Goal: Information Seeking & Learning: Learn about a topic

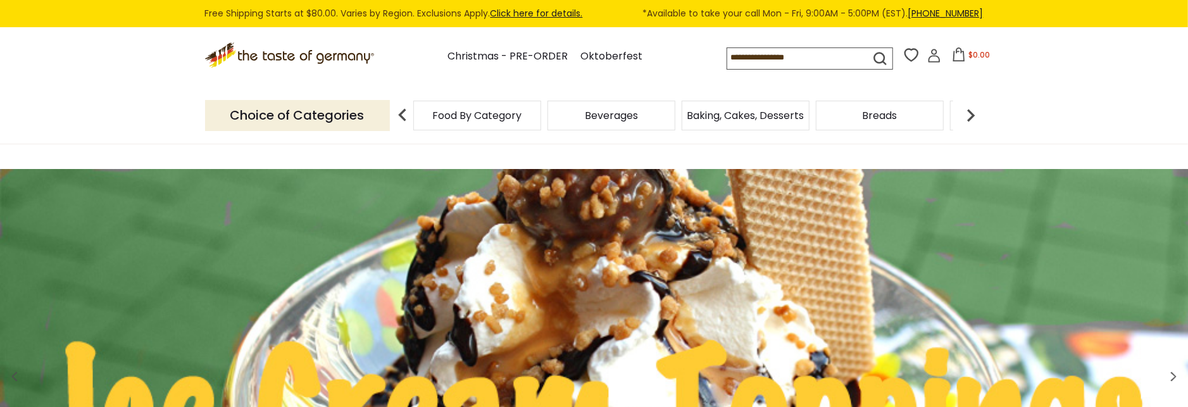
click at [927, 56] on icon at bounding box center [934, 56] width 14 height 14
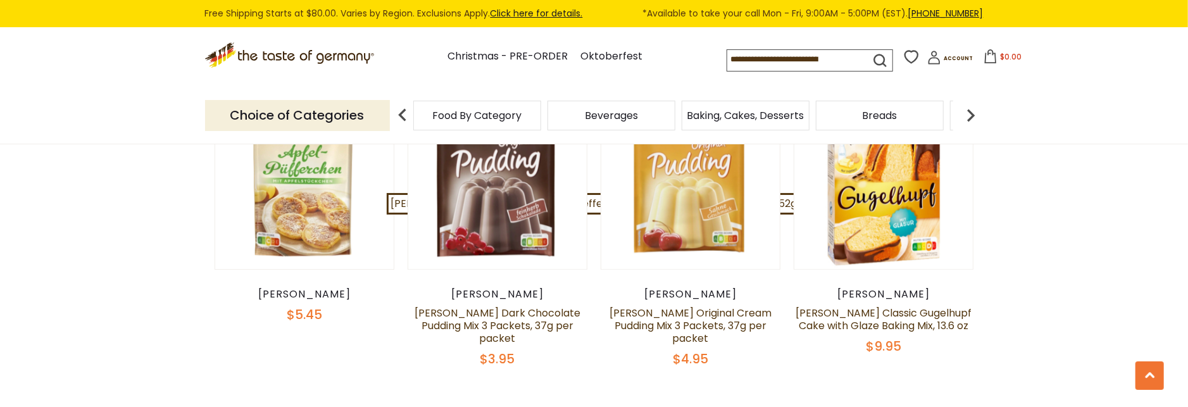
scroll to position [2808, 0]
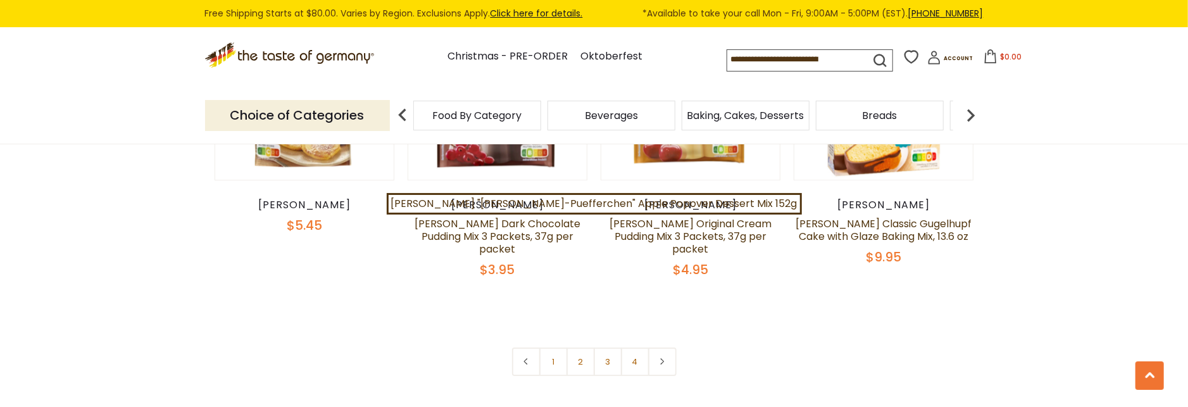
click at [584, 348] on link "2" at bounding box center [581, 362] width 28 height 28
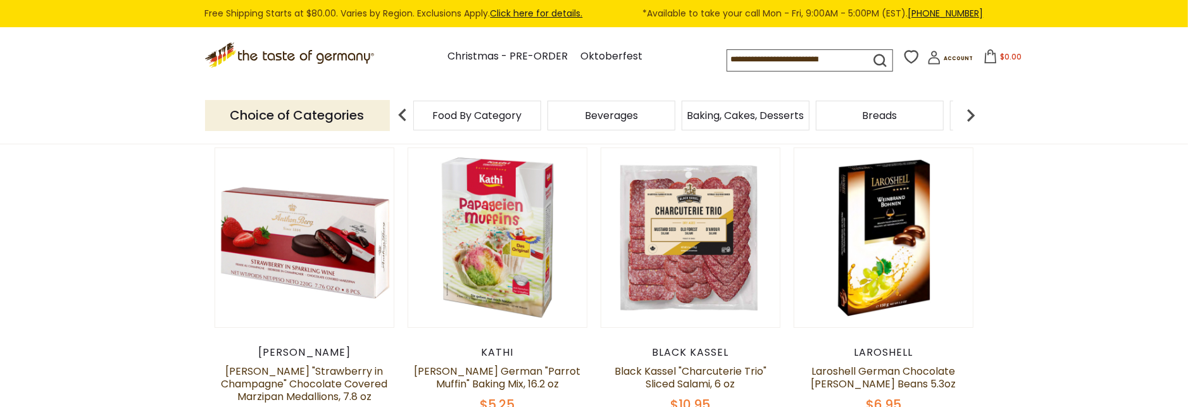
scroll to position [179, 0]
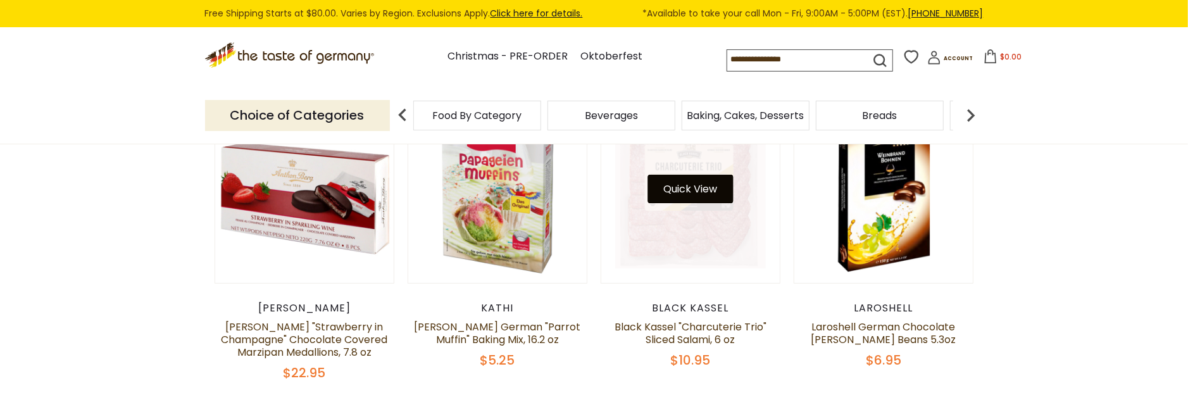
click at [686, 184] on button "Quick View" at bounding box center [690, 189] width 85 height 28
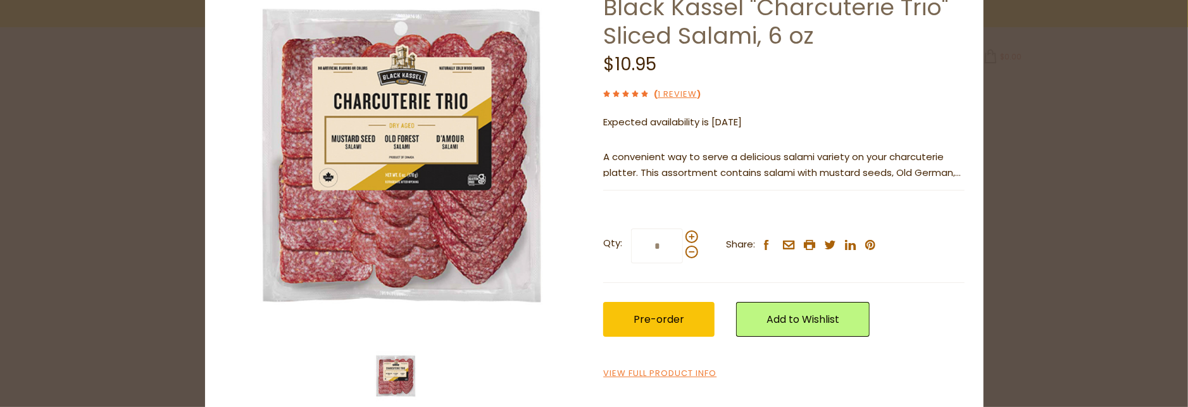
scroll to position [127, 0]
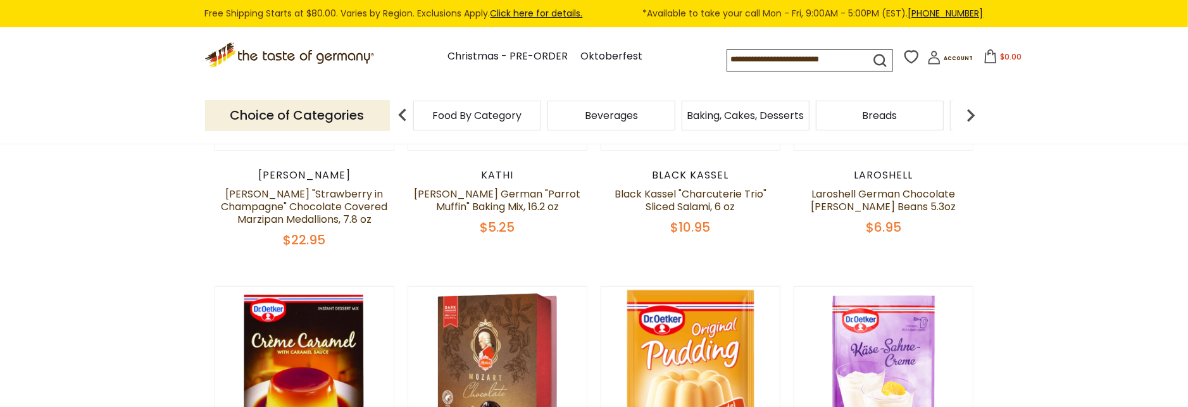
scroll to position [223, 0]
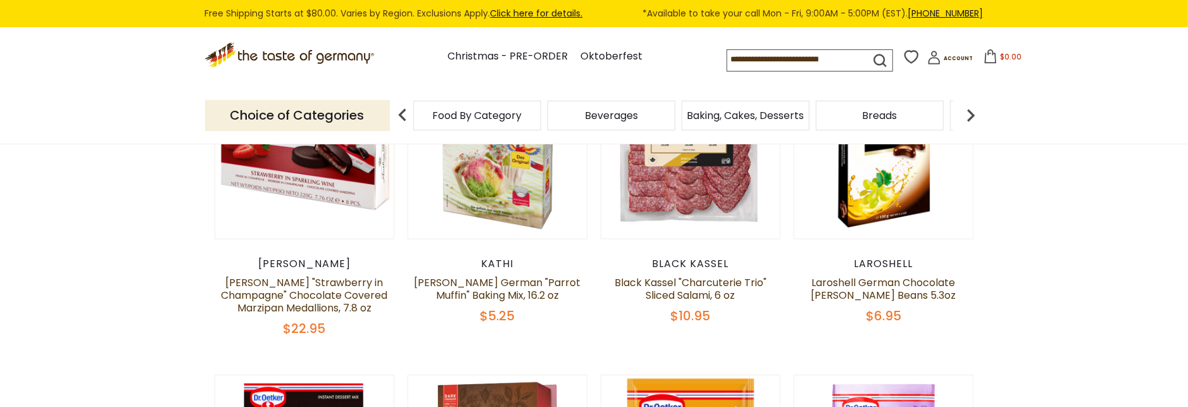
click at [871, 112] on span "Breads" at bounding box center [880, 115] width 35 height 9
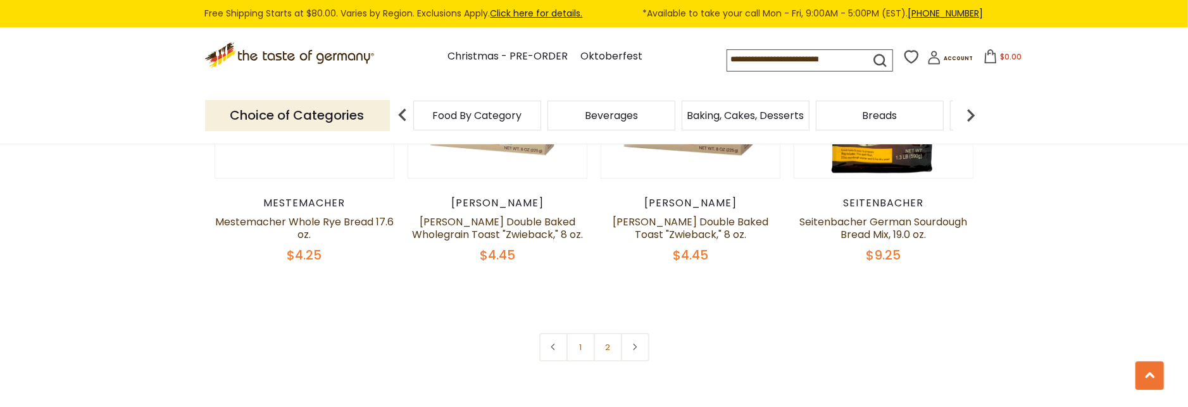
scroll to position [3075, 0]
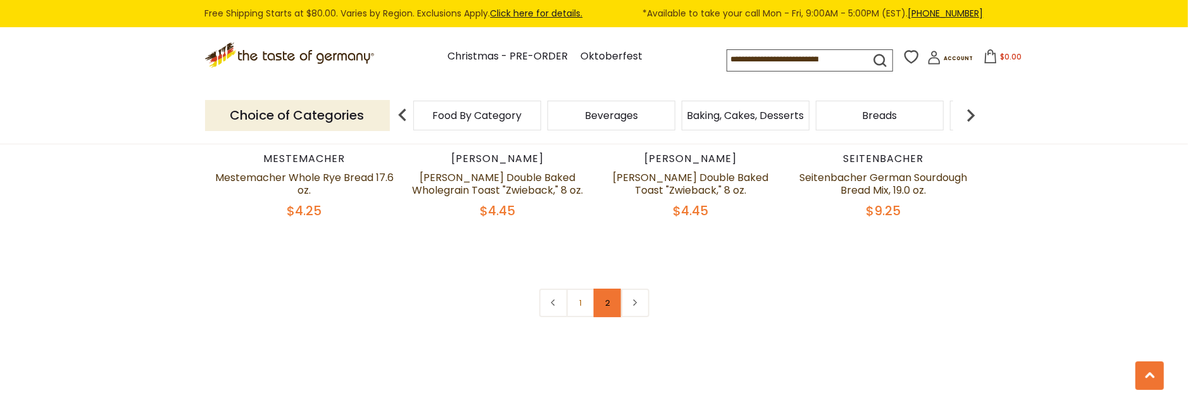
click at [607, 304] on link "2" at bounding box center [608, 303] width 28 height 28
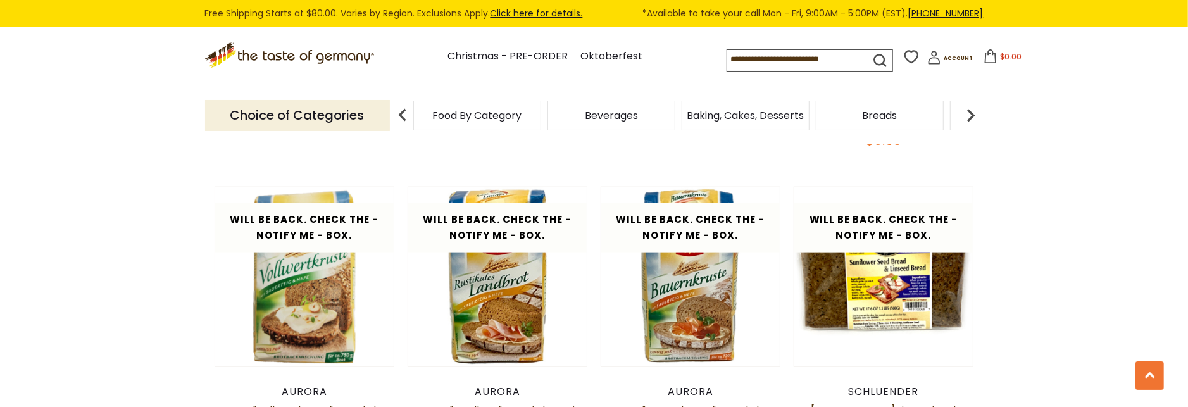
scroll to position [1055, 0]
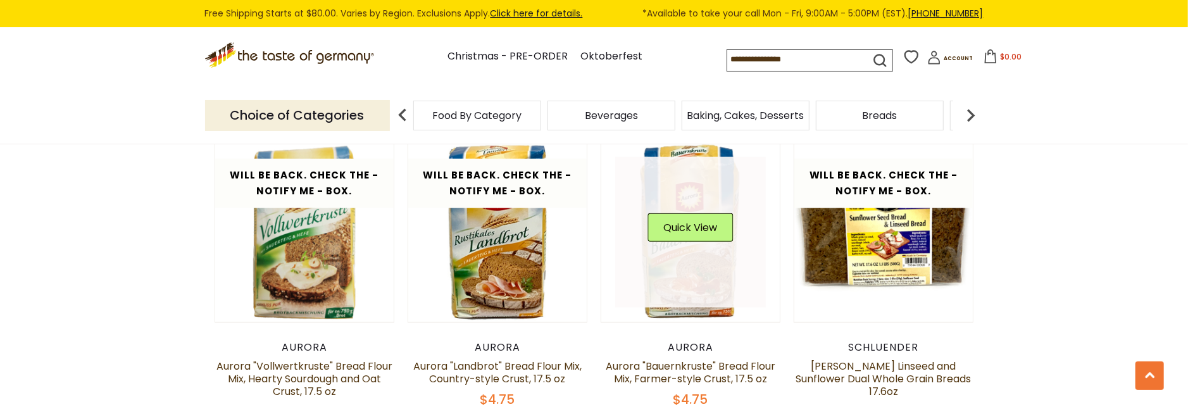
click at [693, 258] on link at bounding box center [690, 232] width 151 height 151
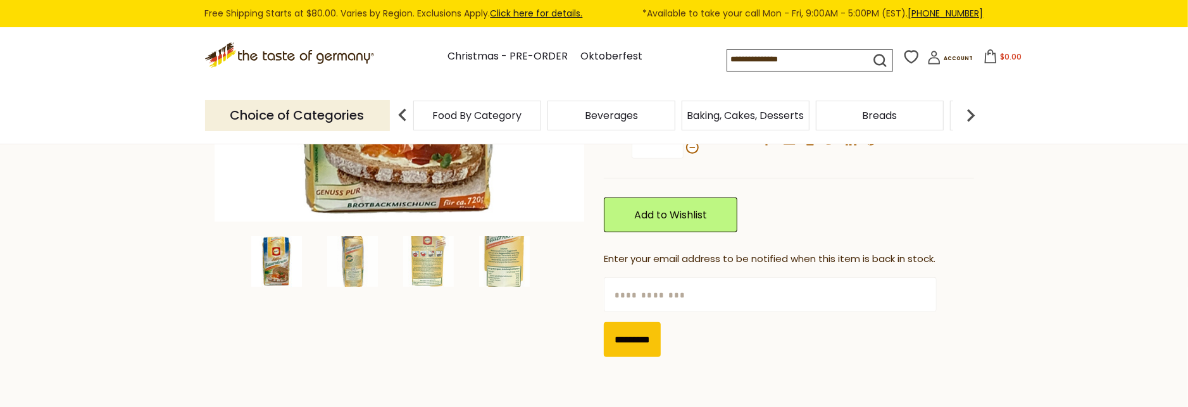
scroll to position [401, 0]
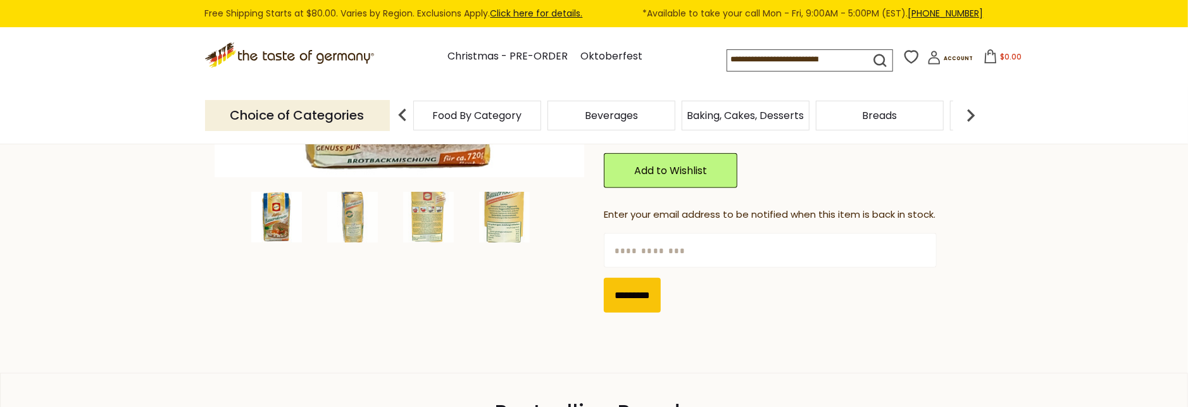
click at [727, 253] on input "text" at bounding box center [770, 250] width 333 height 35
click at [686, 244] on input "text" at bounding box center [770, 250] width 333 height 35
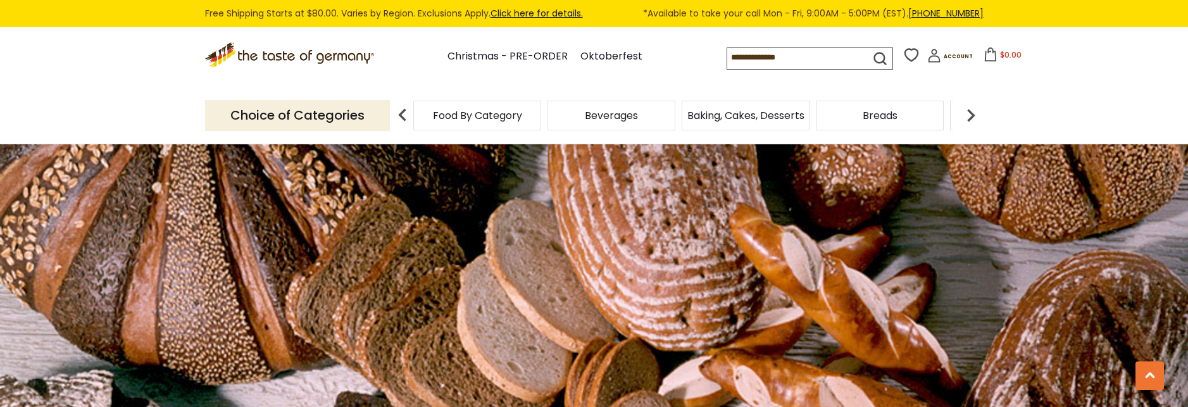
scroll to position [1055, 0]
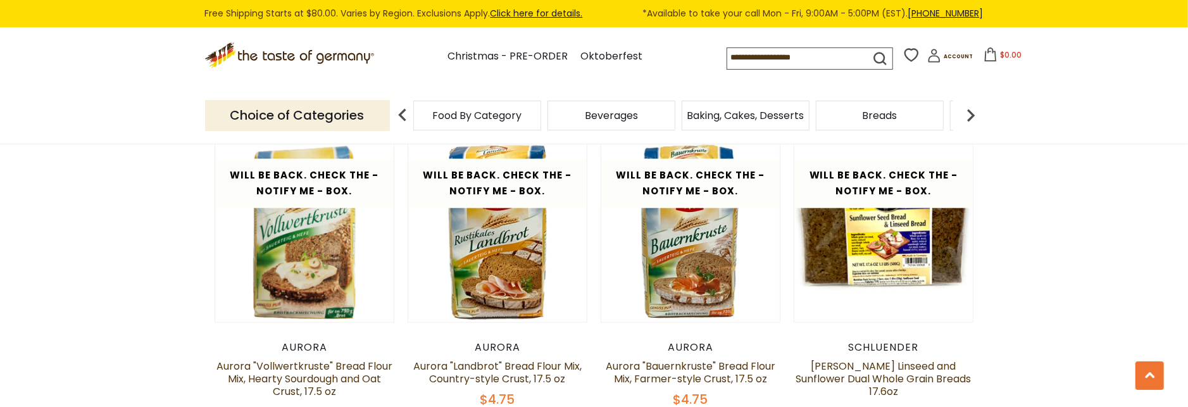
click at [971, 109] on img at bounding box center [970, 115] width 25 height 25
click at [971, 108] on img at bounding box center [970, 115] width 25 height 25
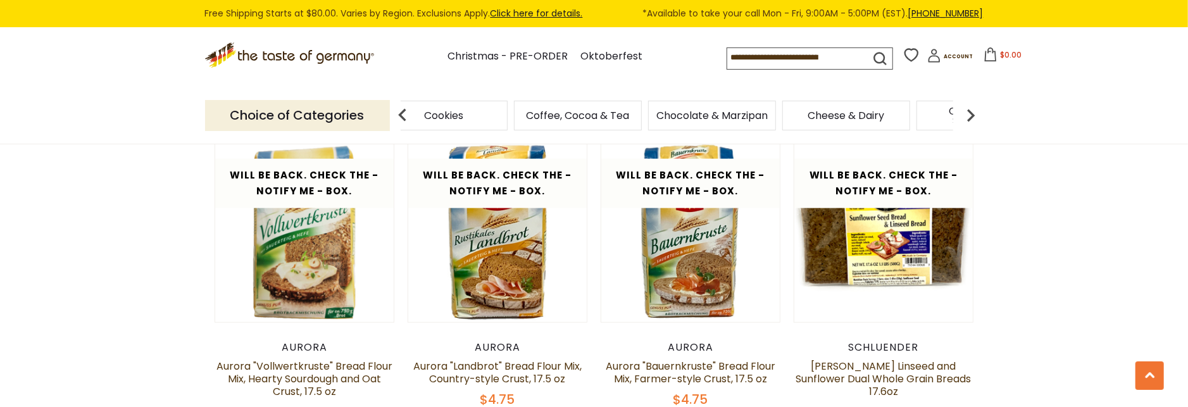
click at [971, 108] on img at bounding box center [970, 115] width 25 height 25
click at [679, 111] on span "Cheese & Dairy" at bounding box center [679, 115] width 77 height 9
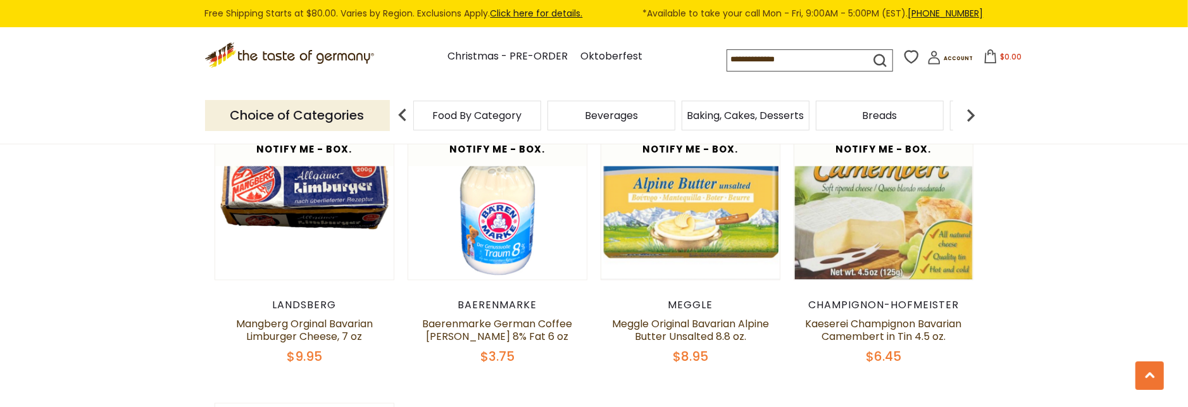
scroll to position [1381, 0]
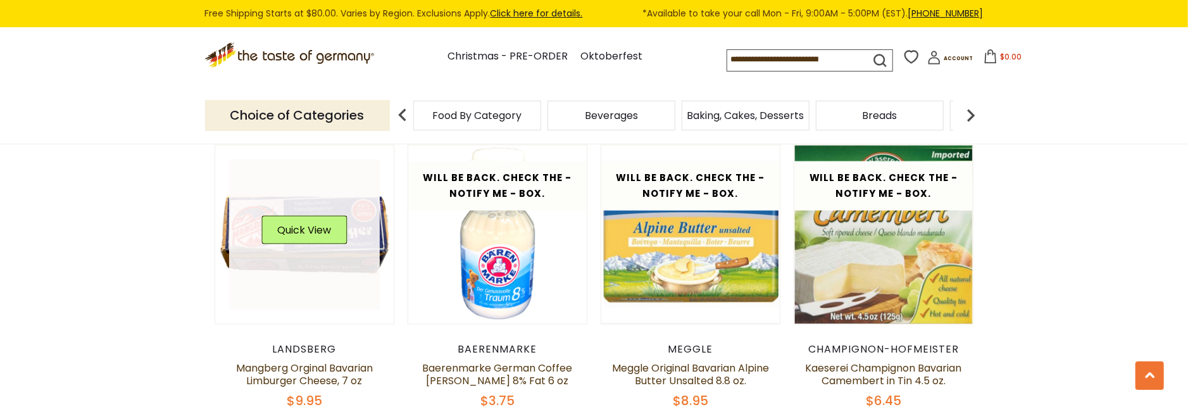
click at [323, 289] on link at bounding box center [304, 235] width 151 height 151
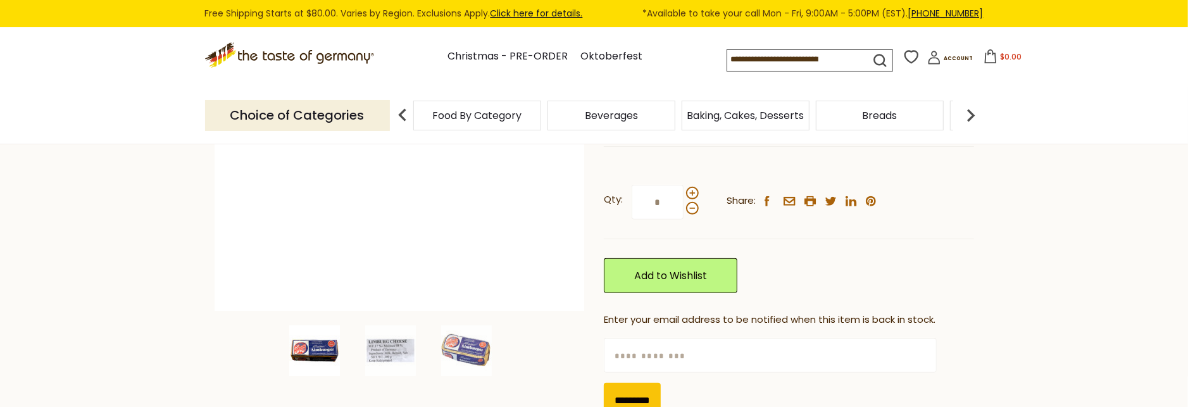
scroll to position [311, 0]
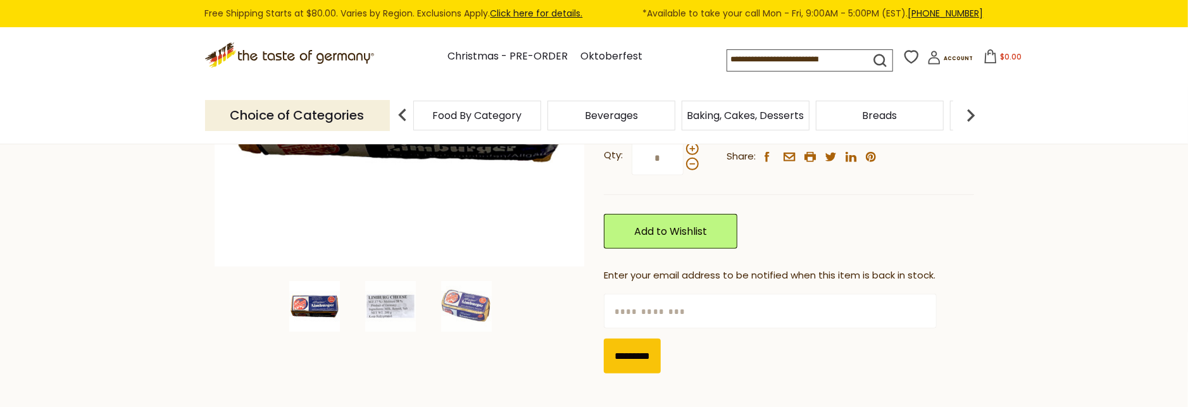
click at [670, 310] on input "text" at bounding box center [770, 311] width 333 height 35
type input "**********"
click at [634, 351] on input "*********" at bounding box center [632, 356] width 57 height 35
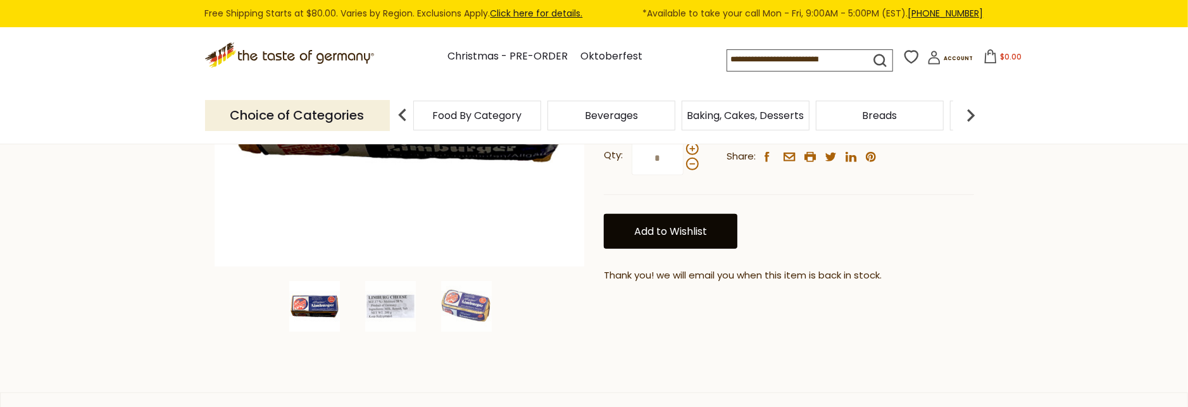
drag, startPoint x: 666, startPoint y: 236, endPoint x: 659, endPoint y: 239, distance: 7.6
click at [666, 236] on link "Add to Wishlist" at bounding box center [671, 231] width 134 height 35
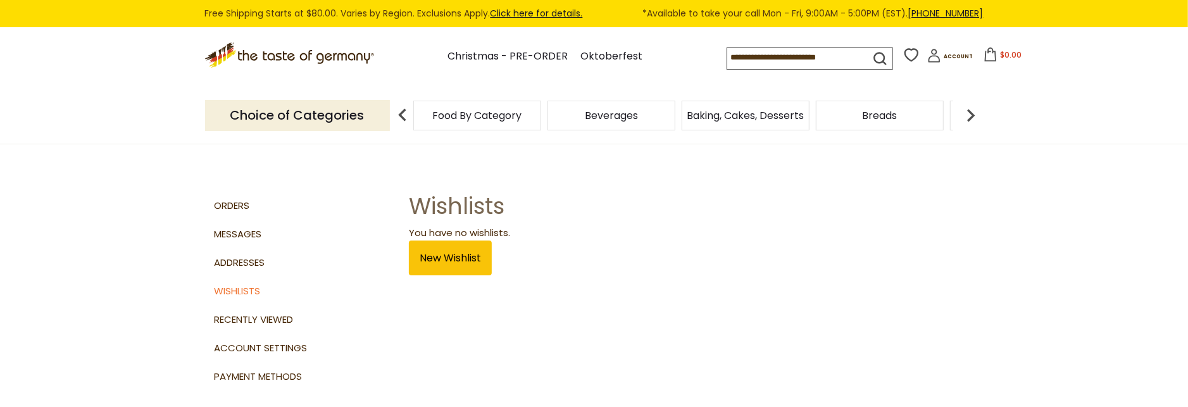
click at [541, 118] on div "Breads" at bounding box center [477, 116] width 128 height 30
click at [541, 114] on div "Breads" at bounding box center [477, 116] width 128 height 30
click at [974, 116] on img at bounding box center [970, 115] width 25 height 25
click at [858, 116] on span "Breads" at bounding box center [874, 115] width 35 height 9
click at [871, 111] on span "Breads" at bounding box center [856, 115] width 35 height 9
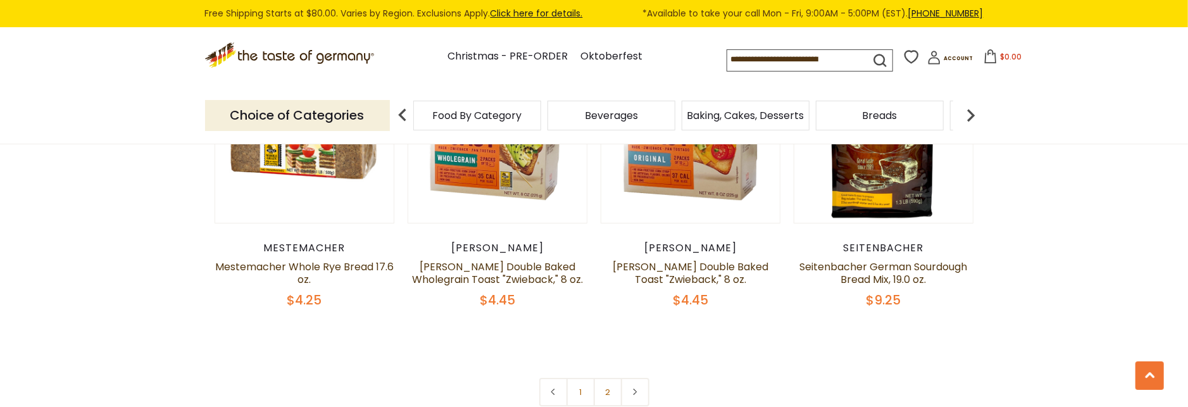
scroll to position [3075, 0]
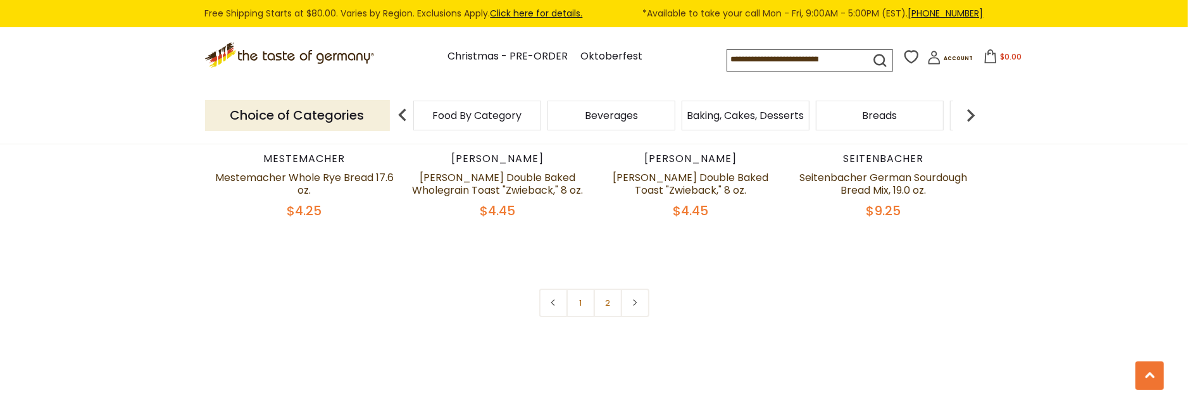
click at [606, 302] on link "2" at bounding box center [608, 303] width 28 height 28
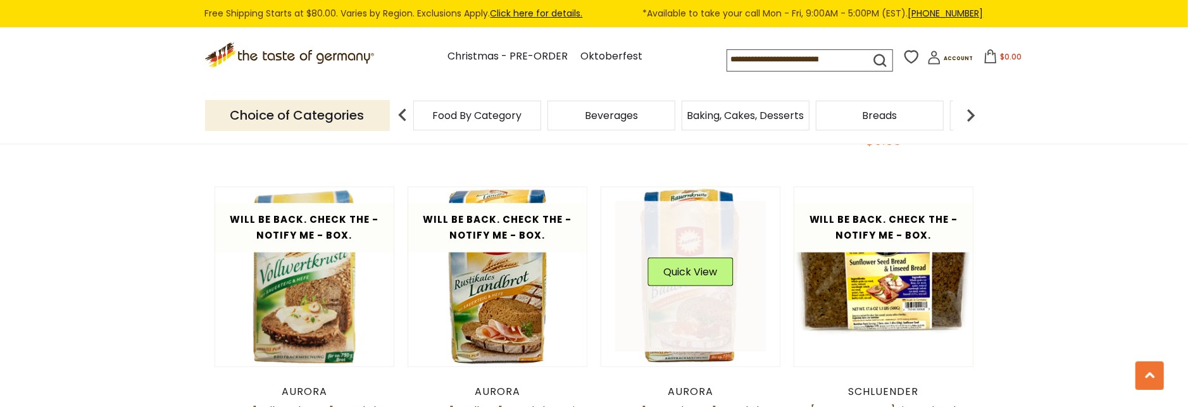
scroll to position [966, 0]
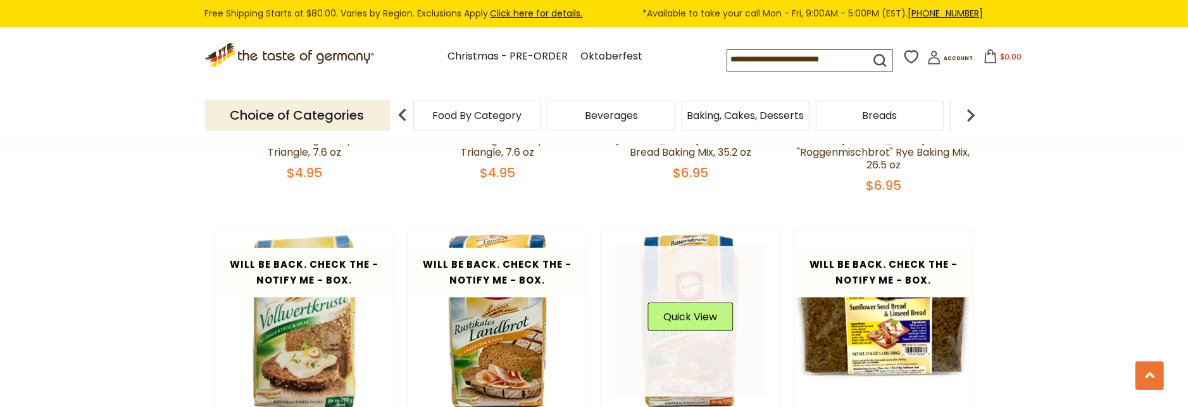
click at [703, 364] on link at bounding box center [690, 321] width 151 height 151
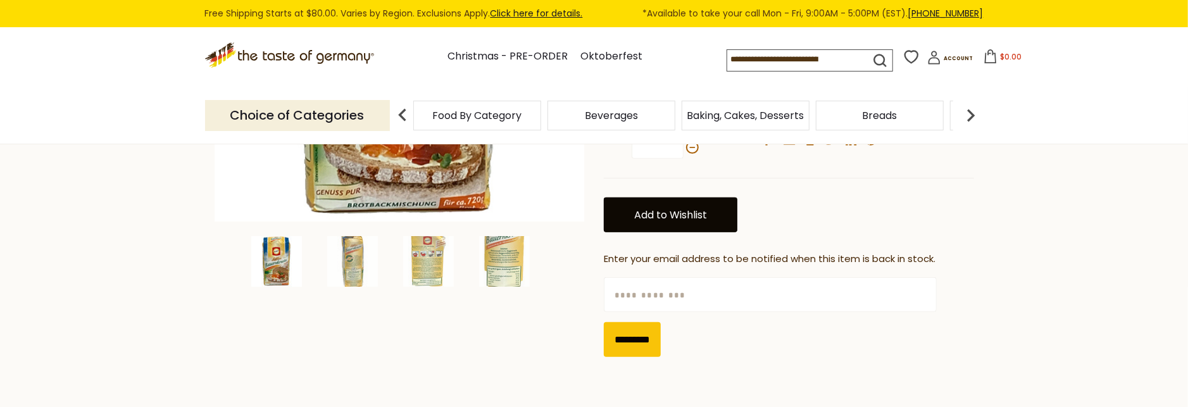
scroll to position [401, 0]
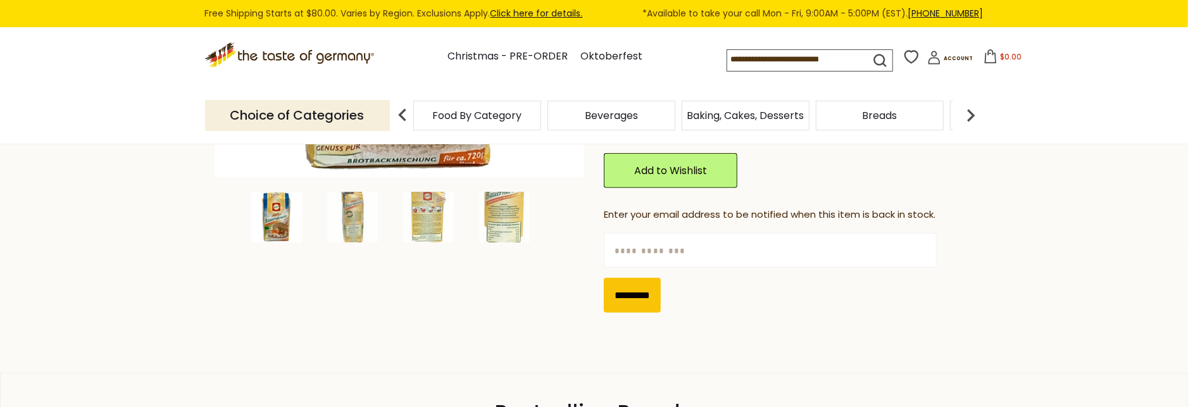
click at [658, 246] on input "text" at bounding box center [770, 250] width 333 height 35
type input "**********"
click at [660, 294] on input "*********" at bounding box center [632, 295] width 57 height 35
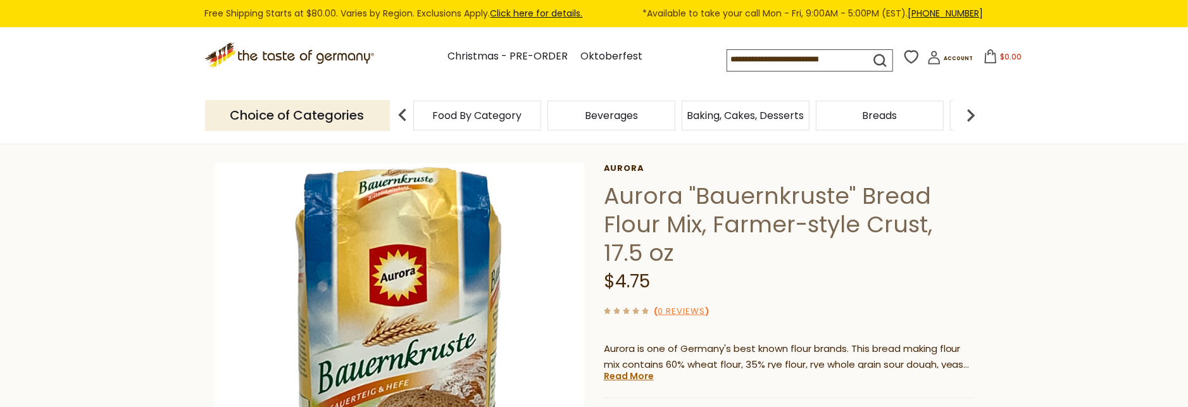
scroll to position [0, 0]
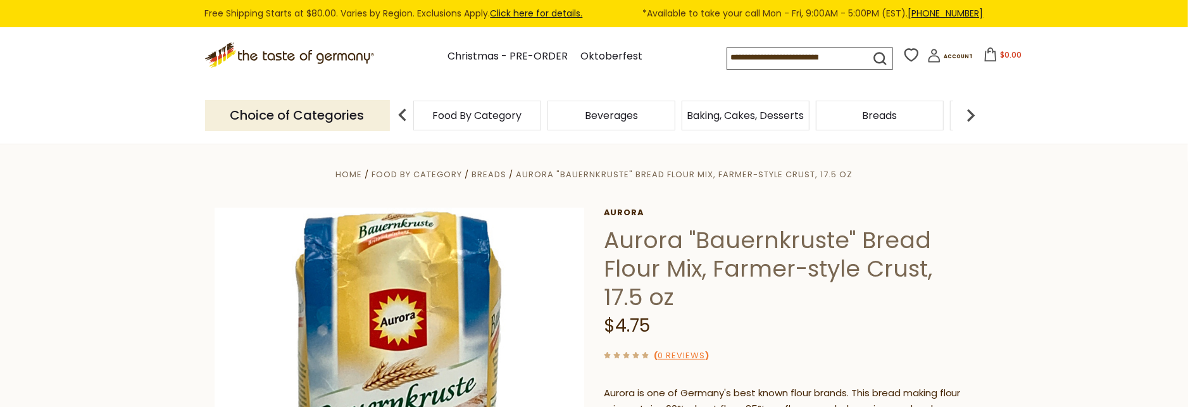
click at [974, 113] on img at bounding box center [970, 115] width 25 height 25
click at [974, 112] on img at bounding box center [970, 115] width 25 height 25
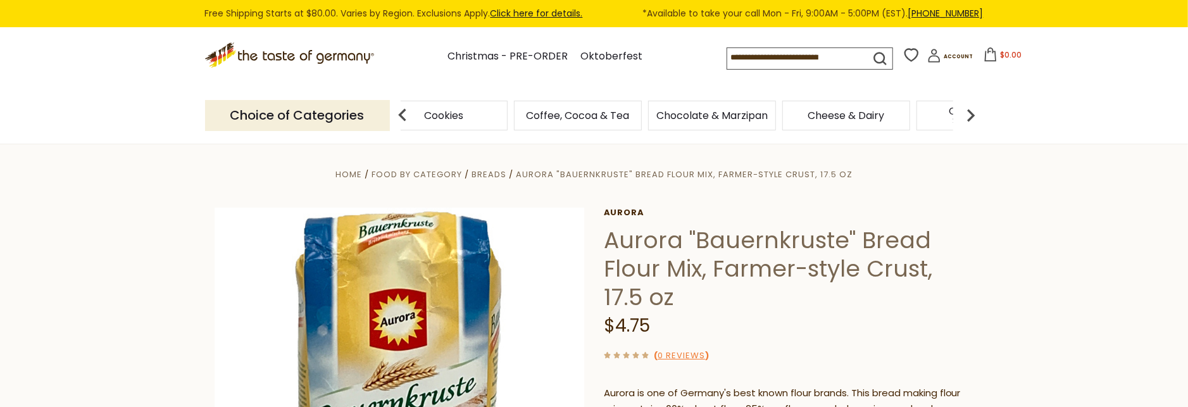
click at [974, 112] on img at bounding box center [970, 115] width 25 height 25
click at [700, 112] on span "Cheese & Dairy" at bounding box center [679, 115] width 77 height 9
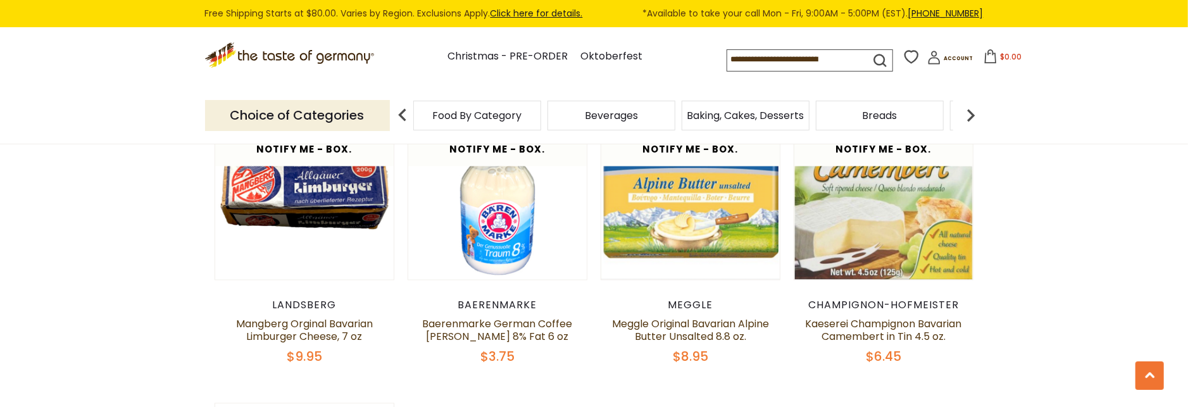
scroll to position [1337, 0]
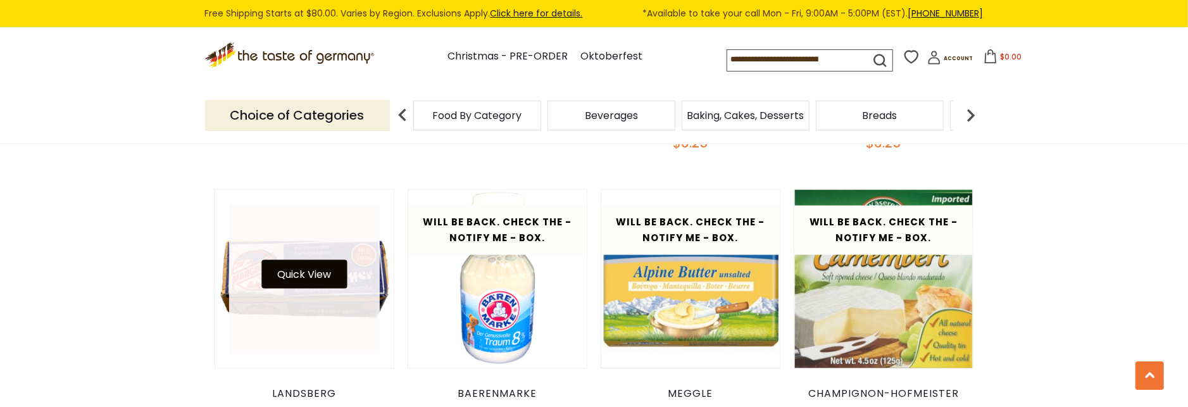
click at [322, 273] on button "Quick View" at bounding box center [303, 274] width 85 height 28
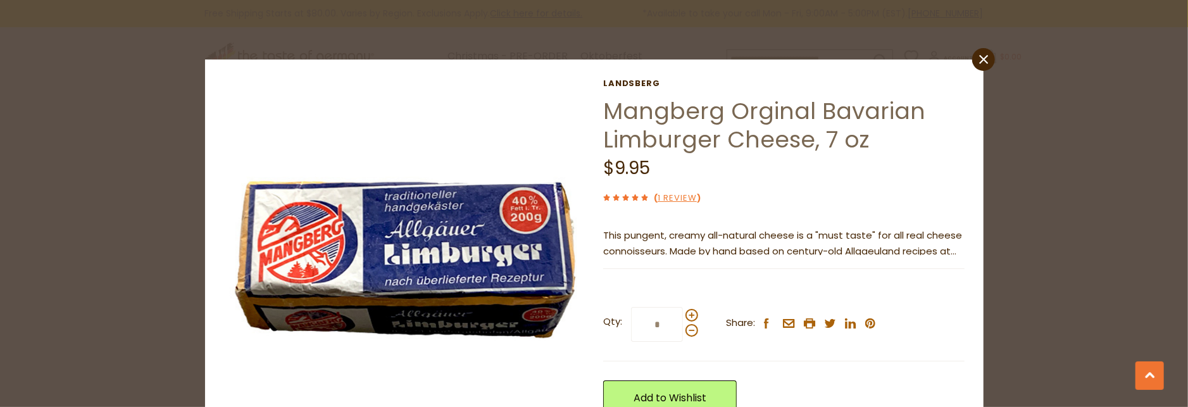
scroll to position [52, 0]
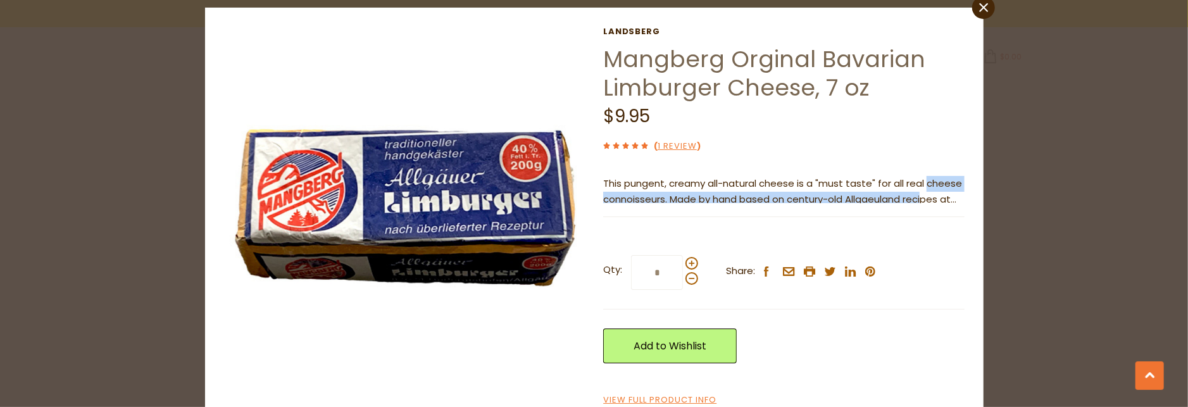
click at [926, 191] on p "This pungent, creamy all-natural cheese is a "must taste" for all real cheese c…" at bounding box center [783, 192] width 361 height 32
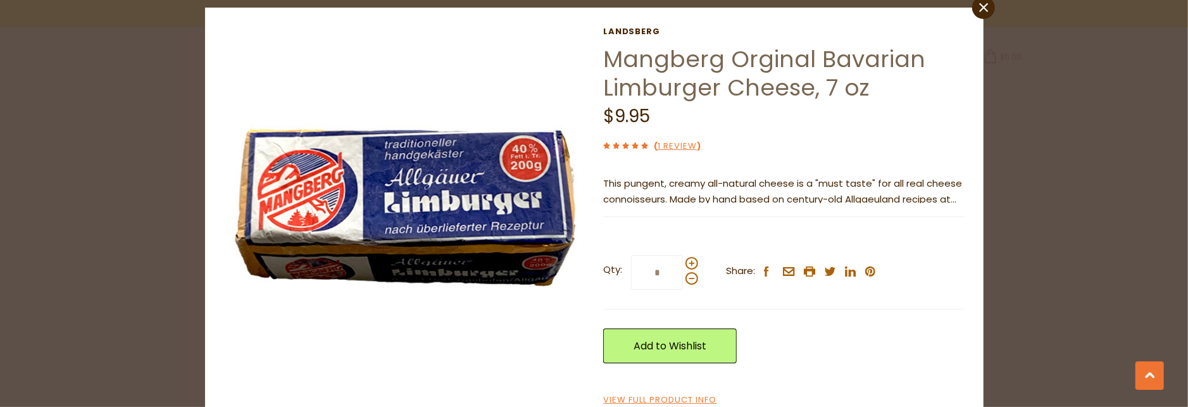
click at [962, 199] on p "This pungent, creamy all-natural cheese is a "must taste" for all real cheese c…" at bounding box center [783, 192] width 361 height 32
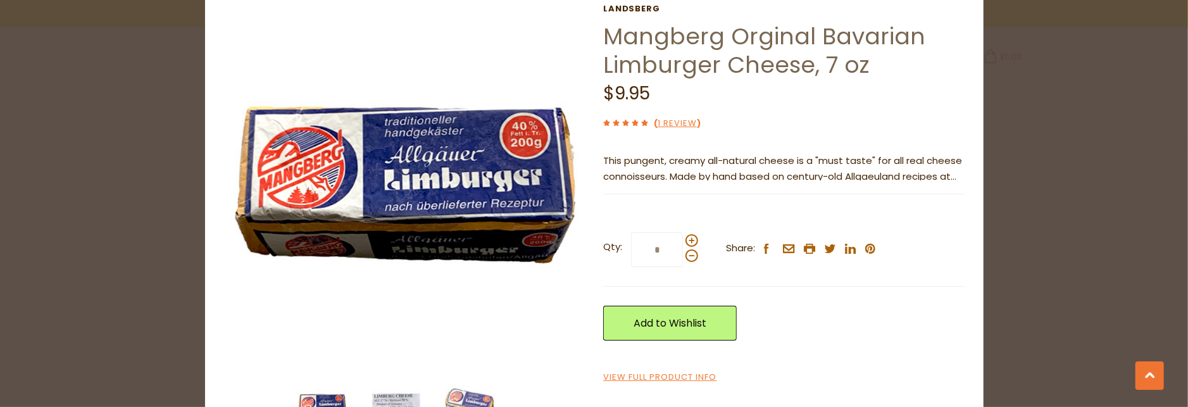
scroll to position [0, 0]
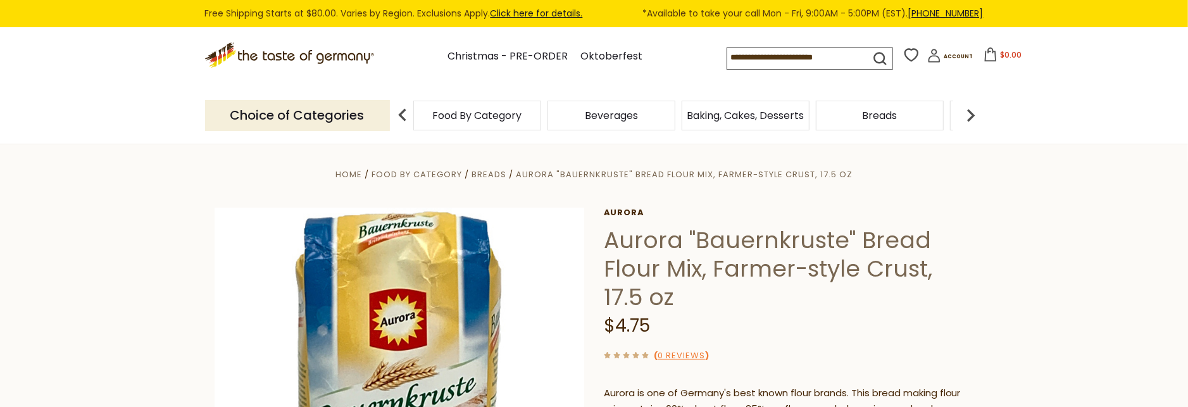
click at [976, 113] on img at bounding box center [970, 115] width 25 height 25
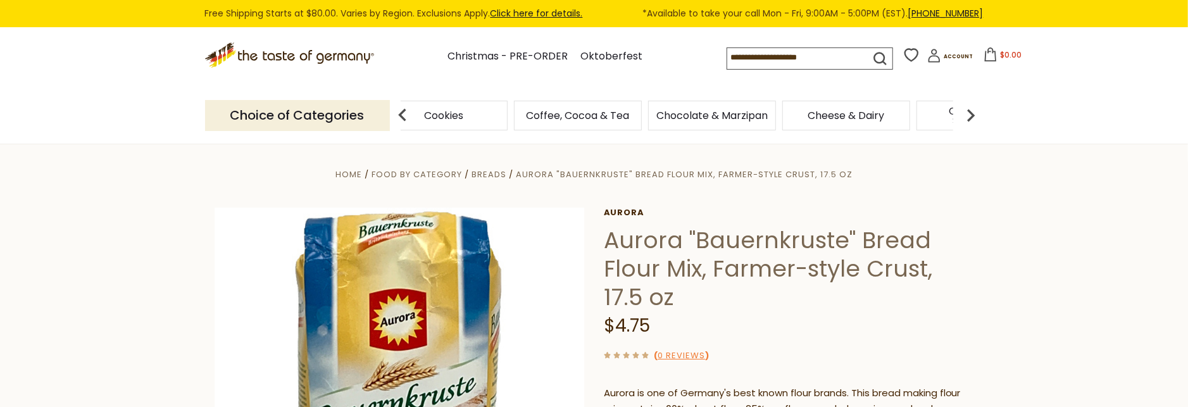
click at [976, 113] on img at bounding box center [970, 115] width 25 height 25
click at [682, 111] on span "Cheese & Dairy" at bounding box center [679, 115] width 77 height 9
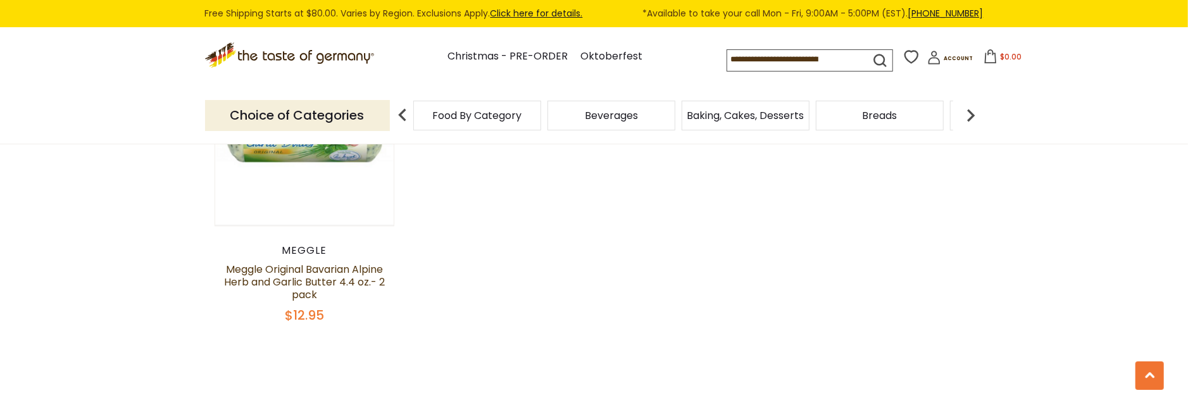
scroll to position [1738, 0]
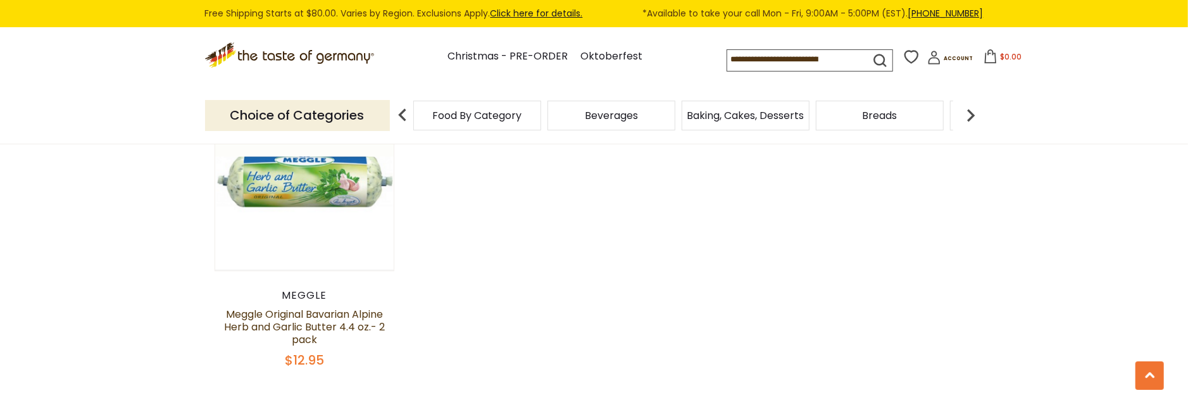
click at [974, 116] on img at bounding box center [970, 115] width 25 height 25
click at [974, 115] on img at bounding box center [970, 115] width 25 height 25
click at [974, 114] on img at bounding box center [970, 115] width 25 height 25
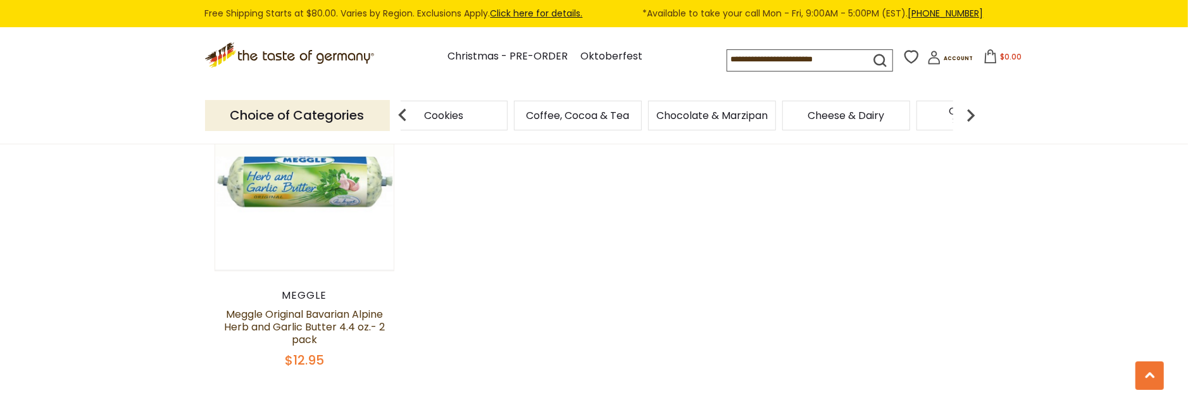
click at [974, 114] on img at bounding box center [970, 115] width 25 height 25
click at [793, 115] on span "Condiments, Seasonings" at bounding box center [822, 115] width 120 height 19
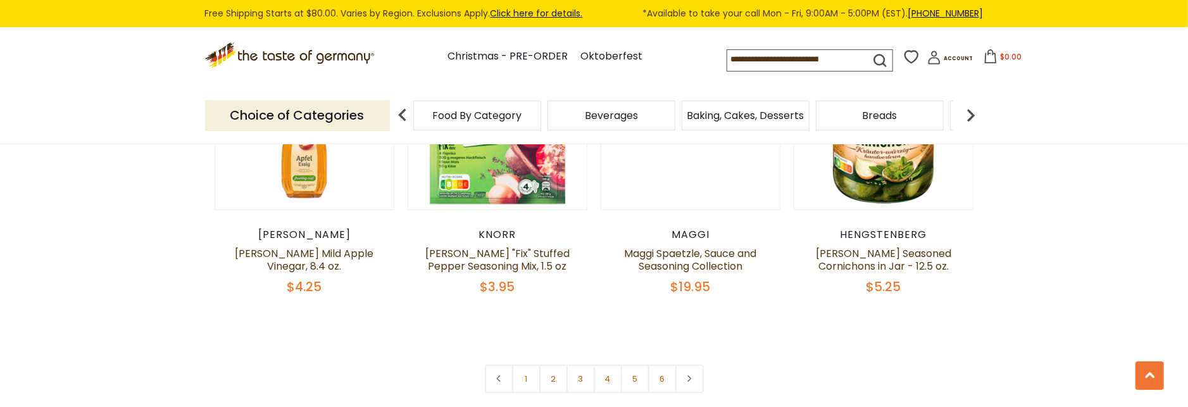
scroll to position [3120, 0]
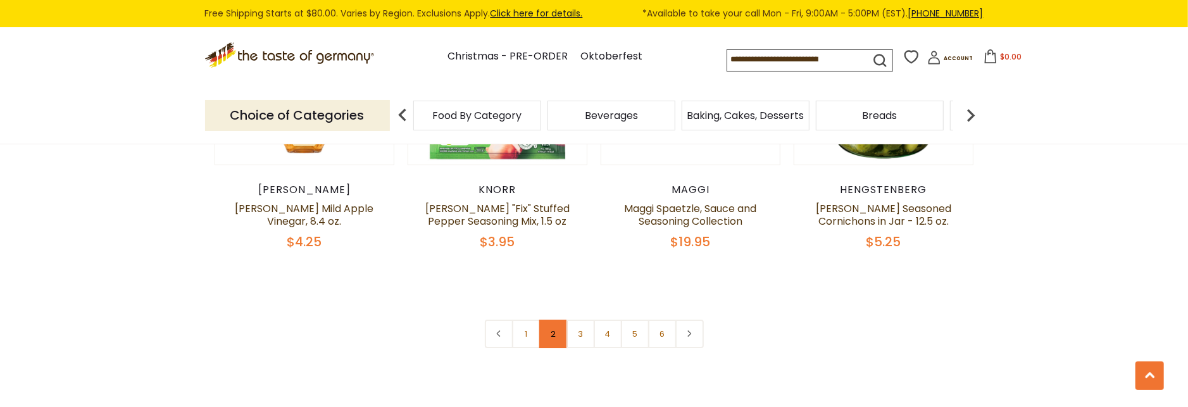
click at [548, 320] on link "2" at bounding box center [553, 334] width 28 height 28
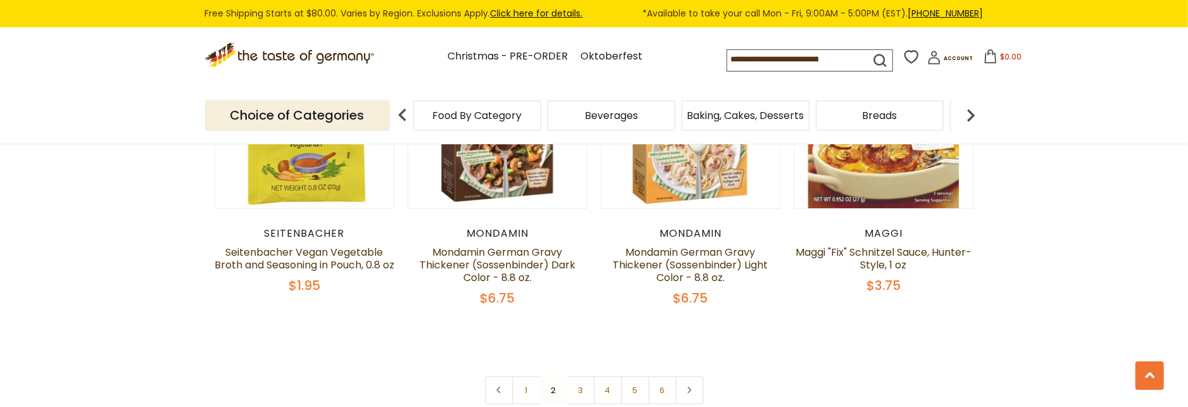
scroll to position [3061, 0]
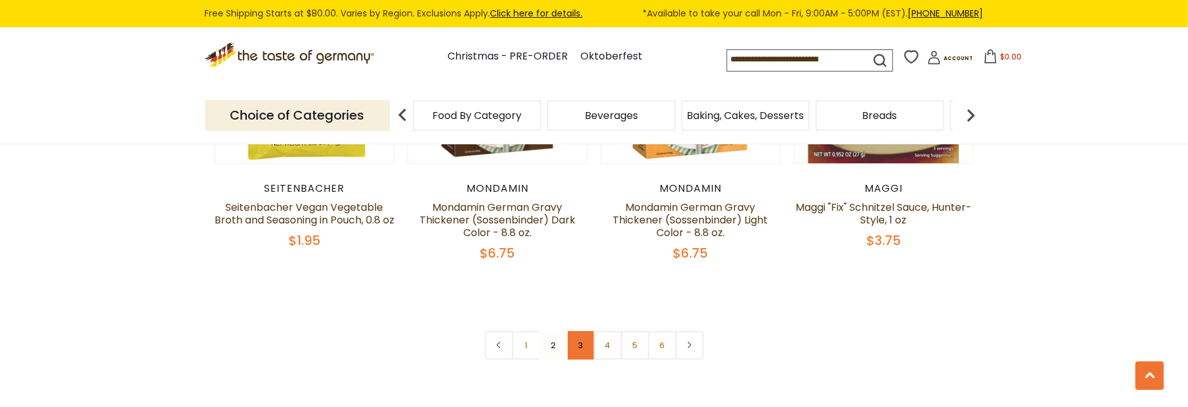
click at [587, 333] on link "3" at bounding box center [581, 345] width 28 height 28
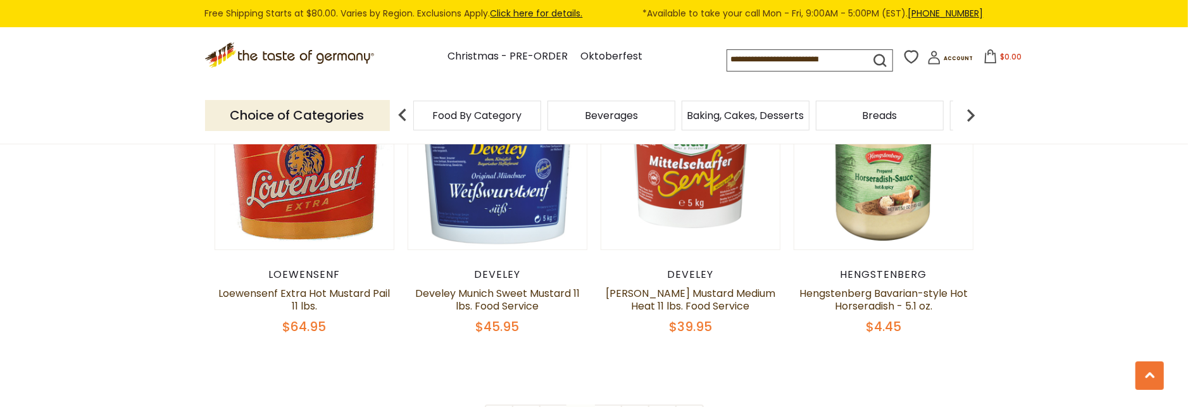
scroll to position [3105, 0]
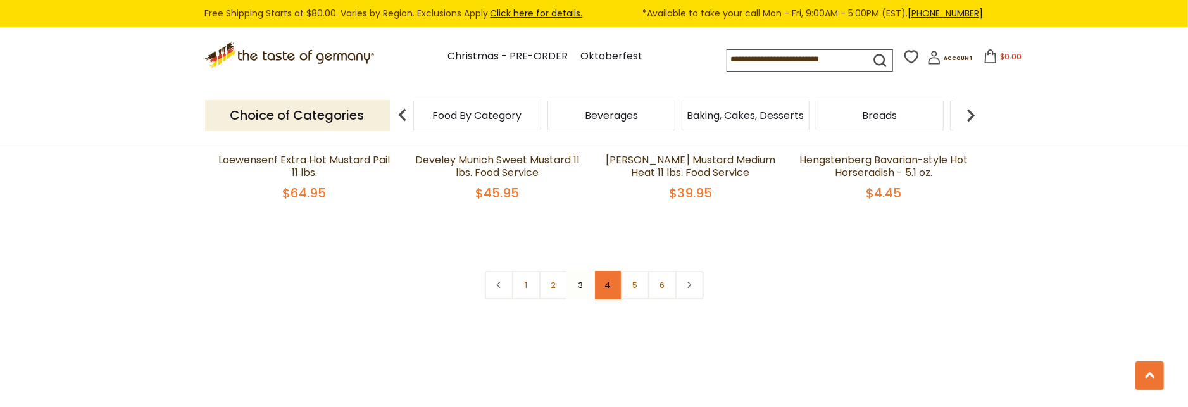
click at [607, 273] on link "4" at bounding box center [608, 285] width 28 height 28
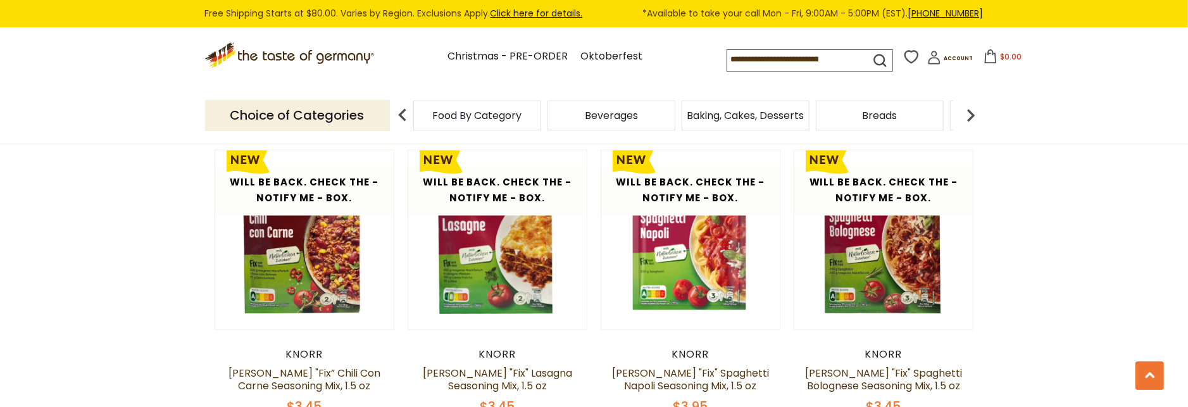
scroll to position [1724, 0]
